Goal: Navigation & Orientation: Find specific page/section

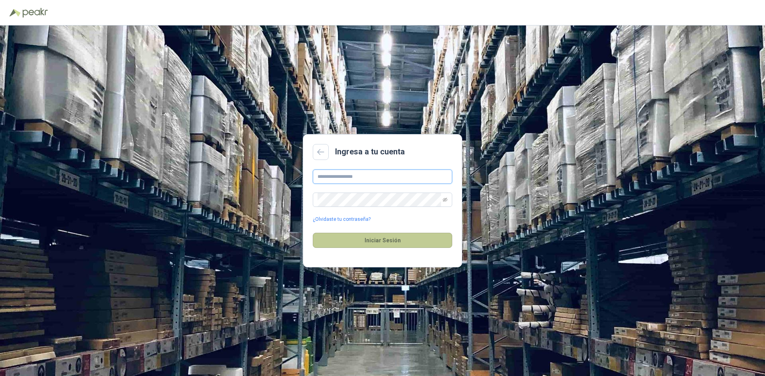
type input "**********"
click at [388, 240] on button "Iniciar Sesión" at bounding box center [382, 240] width 139 height 15
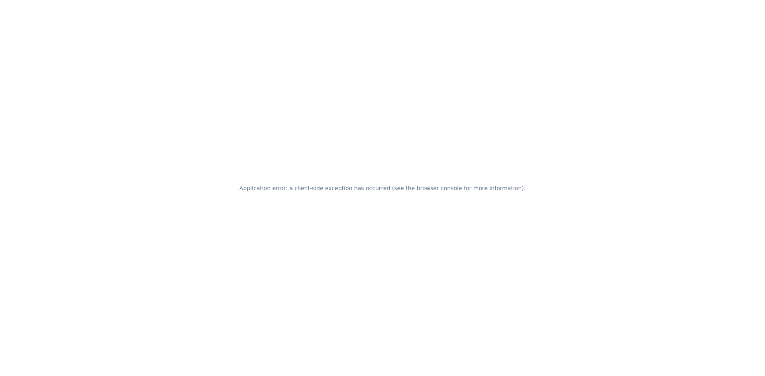
drag, startPoint x: 665, startPoint y: 72, endPoint x: 612, endPoint y: 129, distance: 78.1
click at [665, 72] on div "Application error: a client-side exception has occurred (see the browser consol…" at bounding box center [382, 188] width 765 height 376
drag, startPoint x: 458, startPoint y: 231, endPoint x: 457, endPoint y: 220, distance: 11.6
click at [457, 223] on div "Application error: a client-side exception has occurred (see the browser consol…" at bounding box center [382, 188] width 765 height 376
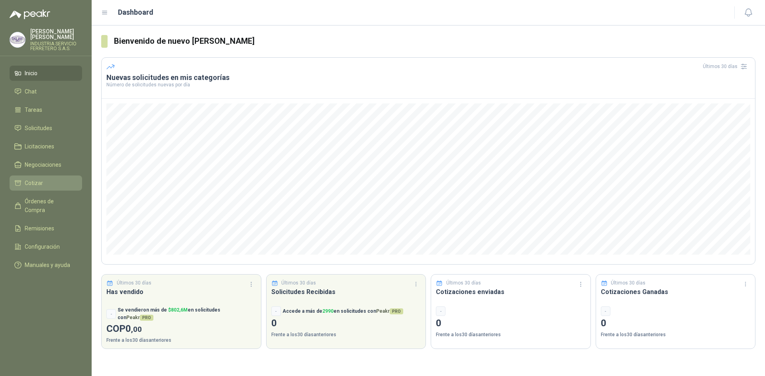
click at [39, 179] on span "Cotizar" at bounding box center [34, 183] width 18 height 9
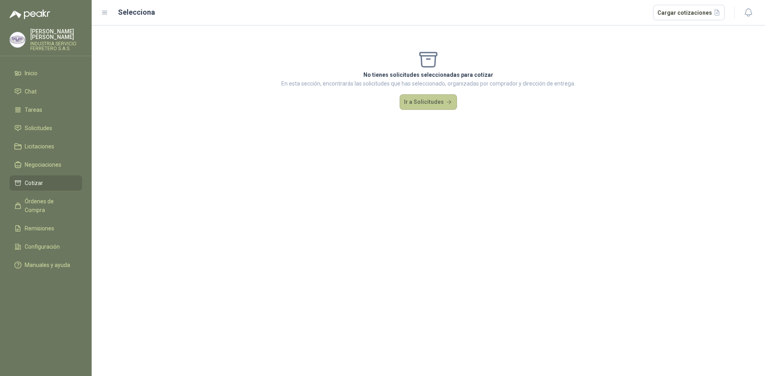
click at [425, 106] on button "Ir a Solicitudes" at bounding box center [427, 102] width 57 height 16
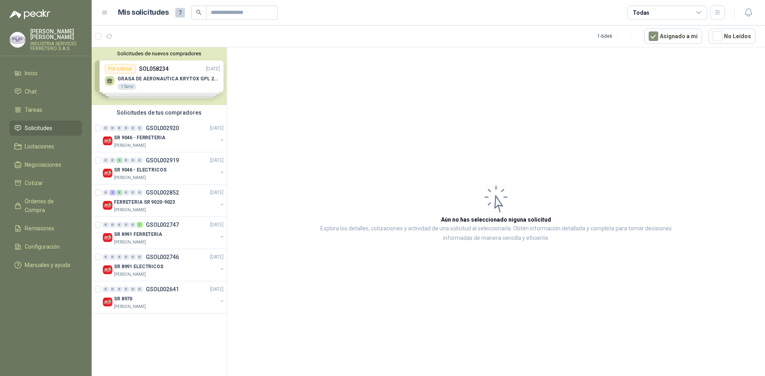
click at [153, 72] on div "Solicitudes de nuevos compradores Por cotizar SOL058234 [DATE] GRASA DE AERONAU…" at bounding box center [159, 76] width 135 height 58
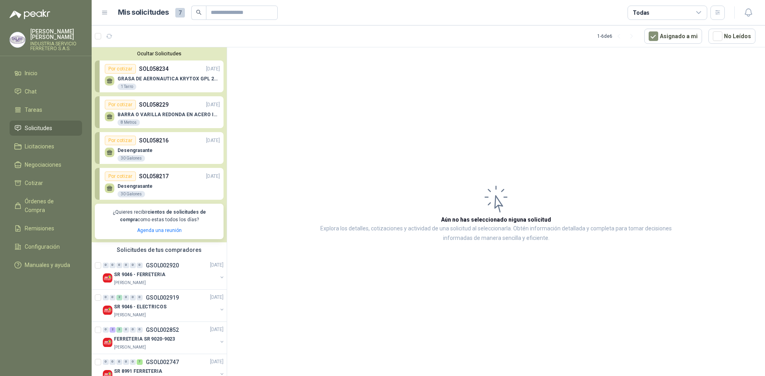
click at [170, 76] on div "GRASA DE AERONAUTICA KRYTOX GPL 207 (SE ADJUNTA IMAGEN DE REFERENCIA) 1 Tarro" at bounding box center [162, 82] width 115 height 17
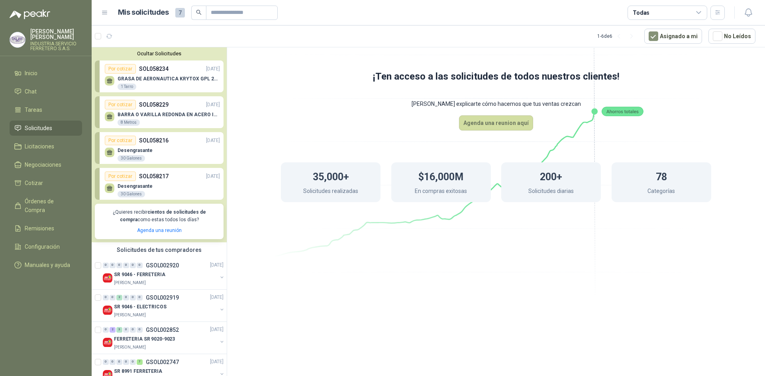
click at [157, 75] on div "GRASA DE AERONAUTICA KRYTOX GPL 207 (SE ADJUNTA IMAGEN DE REFERENCIA) 1 Tarro" at bounding box center [162, 82] width 115 height 17
click at [152, 107] on p "SOL058229" at bounding box center [153, 104] width 29 height 9
click at [159, 108] on p "SOL058229" at bounding box center [153, 104] width 29 height 9
click at [157, 148] on div "Desengrasante 30 Galones" at bounding box center [162, 153] width 115 height 17
click at [153, 180] on p "SOL058217" at bounding box center [153, 176] width 29 height 9
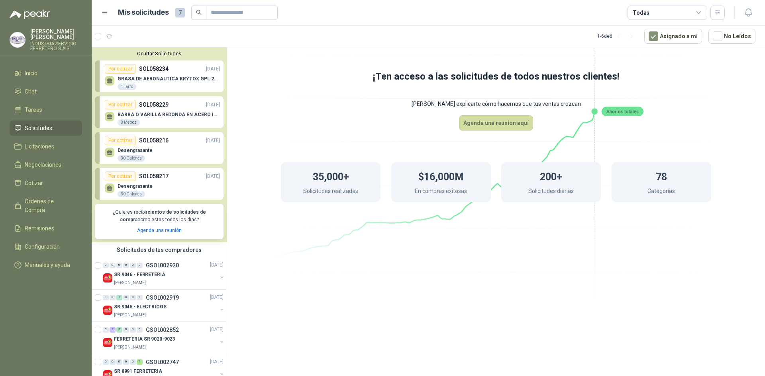
click at [150, 174] on p "SOL058217" at bounding box center [153, 176] width 29 height 9
click at [157, 56] on button "Ocultar Solicitudes" at bounding box center [159, 54] width 129 height 6
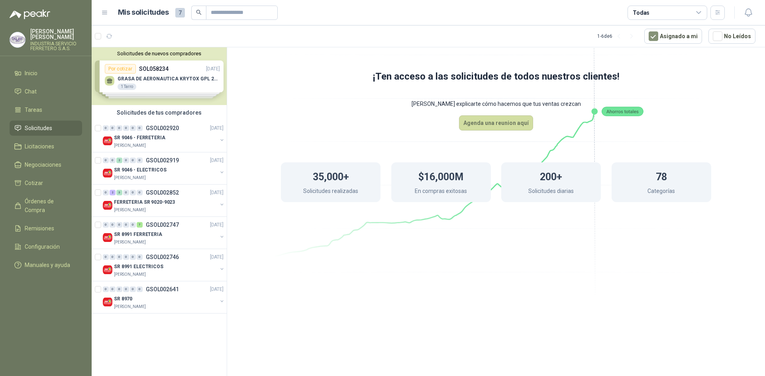
click at [163, 70] on div "Solicitudes de nuevos compradores Por cotizar SOL058234 [DATE] GRASA DE AERONAU…" at bounding box center [159, 76] width 135 height 58
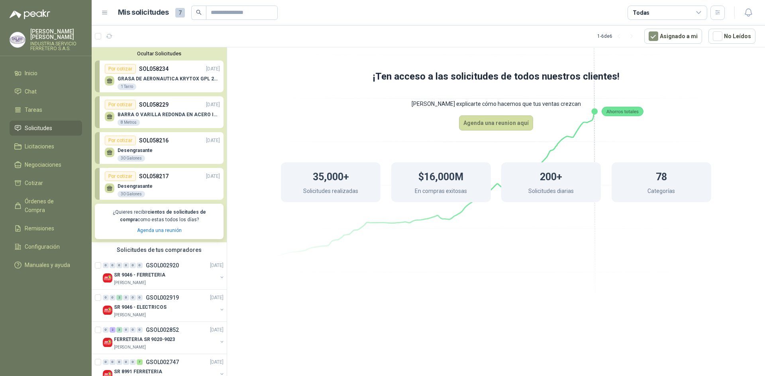
drag, startPoint x: 165, startPoint y: 190, endPoint x: 169, endPoint y: 192, distance: 4.5
click at [166, 190] on div "Desengrasante 30 Galones" at bounding box center [162, 189] width 115 height 17
click at [43, 142] on span "Licitaciones" at bounding box center [39, 146] width 29 height 9
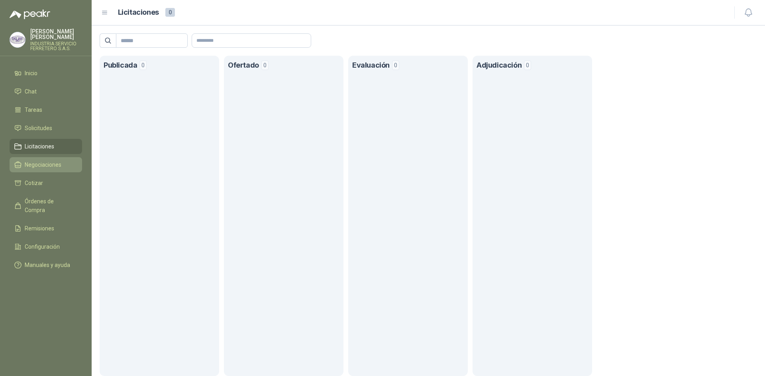
click at [35, 161] on span "Negociaciones" at bounding box center [43, 165] width 37 height 9
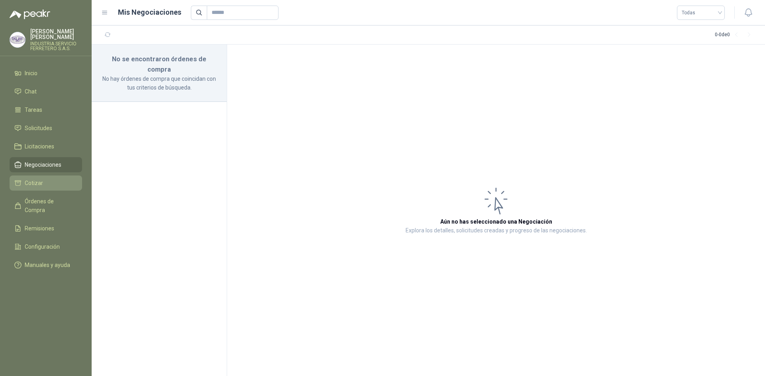
click at [39, 180] on span "Cotizar" at bounding box center [34, 183] width 18 height 9
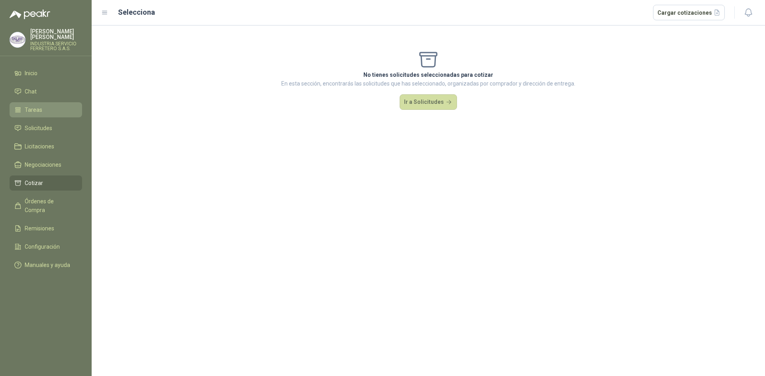
click at [35, 106] on span "Tareas" at bounding box center [34, 110] width 18 height 9
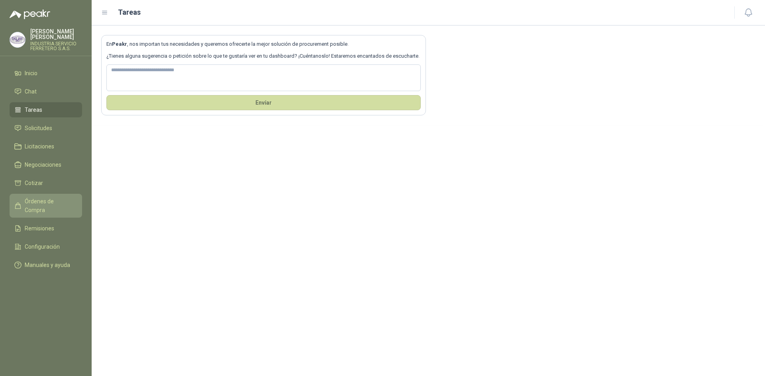
click at [51, 198] on span "Órdenes de Compra" at bounding box center [50, 206] width 50 height 18
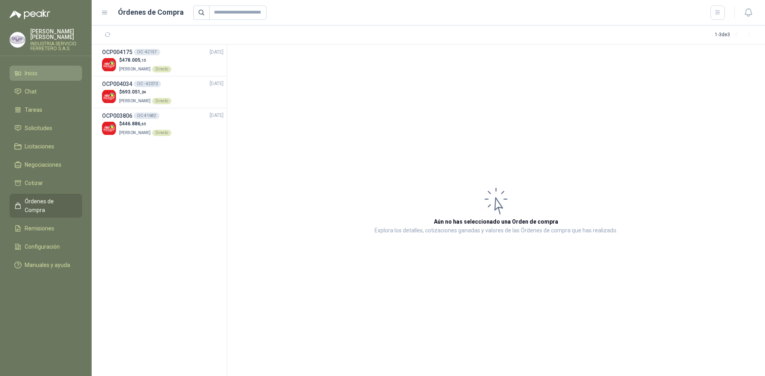
click at [29, 72] on span "Inicio" at bounding box center [31, 73] width 13 height 9
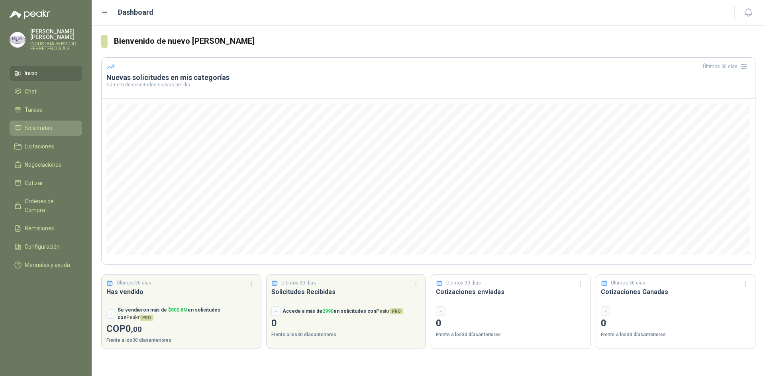
click at [47, 125] on span "Solicitudes" at bounding box center [38, 128] width 27 height 9
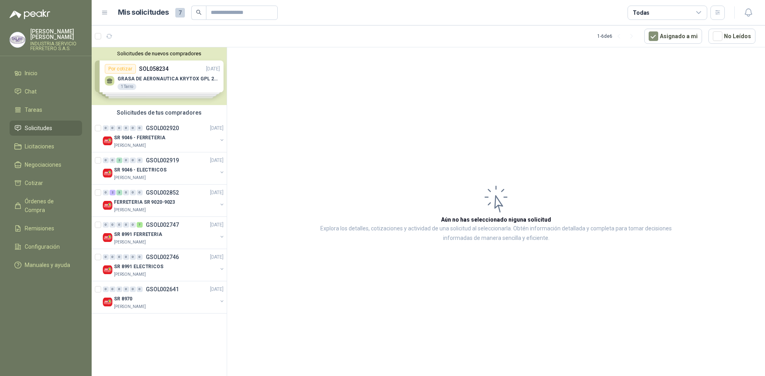
click at [165, 77] on div "Solicitudes de nuevos compradores Por cotizar SOL058234 [DATE] GRASA DE AERONAU…" at bounding box center [159, 76] width 135 height 58
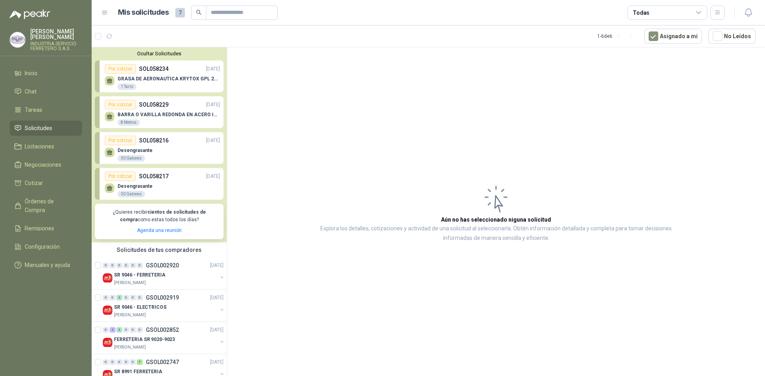
click at [156, 146] on div "Desengrasante 30 Galones" at bounding box center [162, 153] width 115 height 17
